Goal: Transaction & Acquisition: Purchase product/service

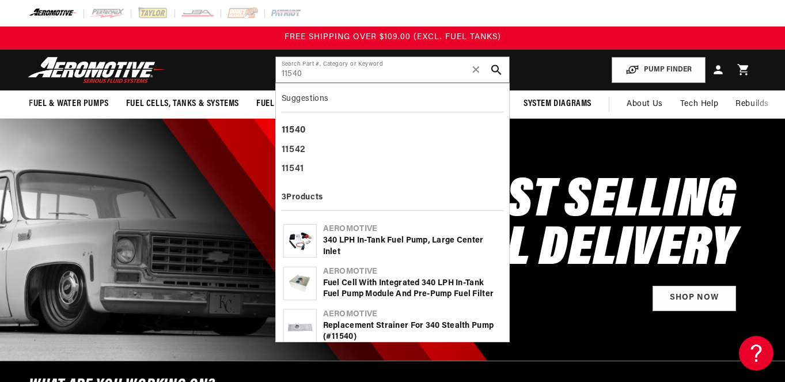
type input "11540"
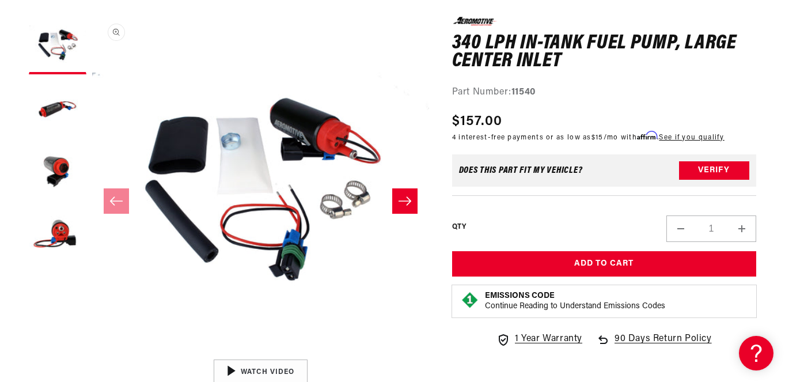
scroll to position [147, 0]
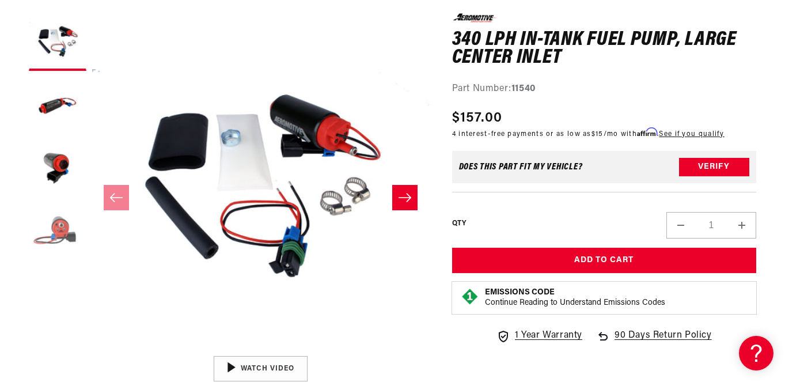
click at [55, 229] on button "Load image 4 in gallery view" at bounding box center [58, 232] width 58 height 58
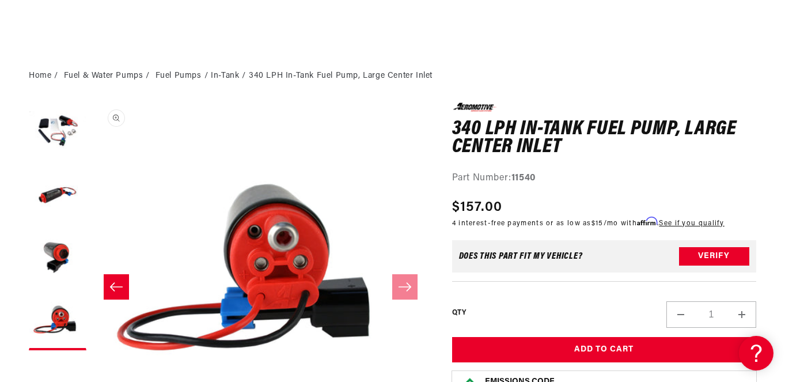
scroll to position [79, 0]
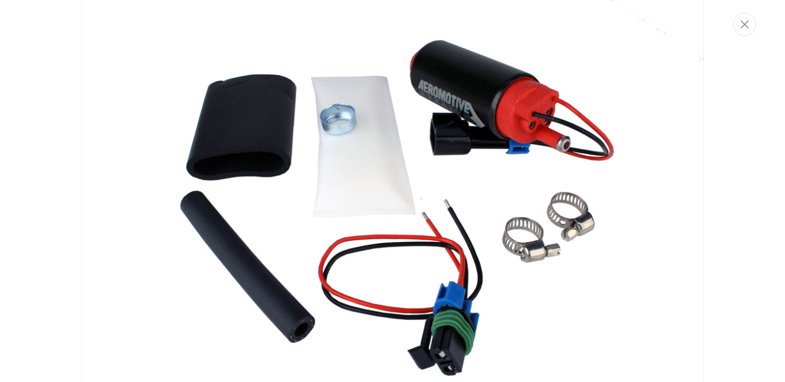
scroll to position [20, 0]
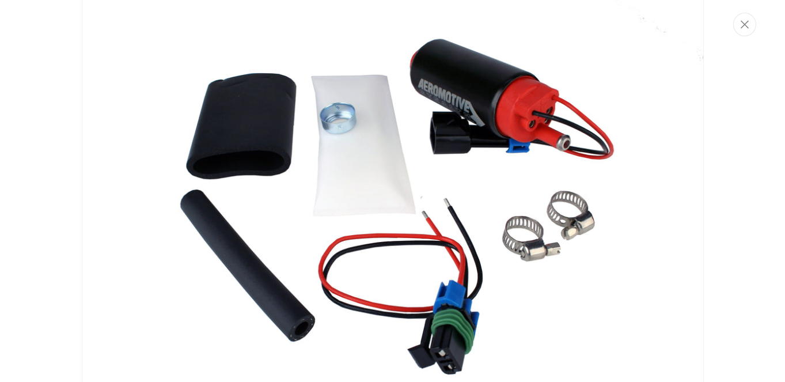
click at [152, 24] on img "Media gallery" at bounding box center [393, 198] width 622 height 415
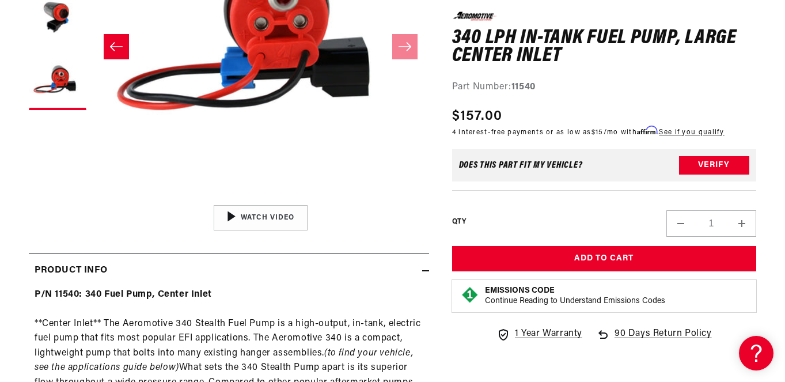
scroll to position [306, 0]
